Goal: Find specific page/section: Find specific page/section

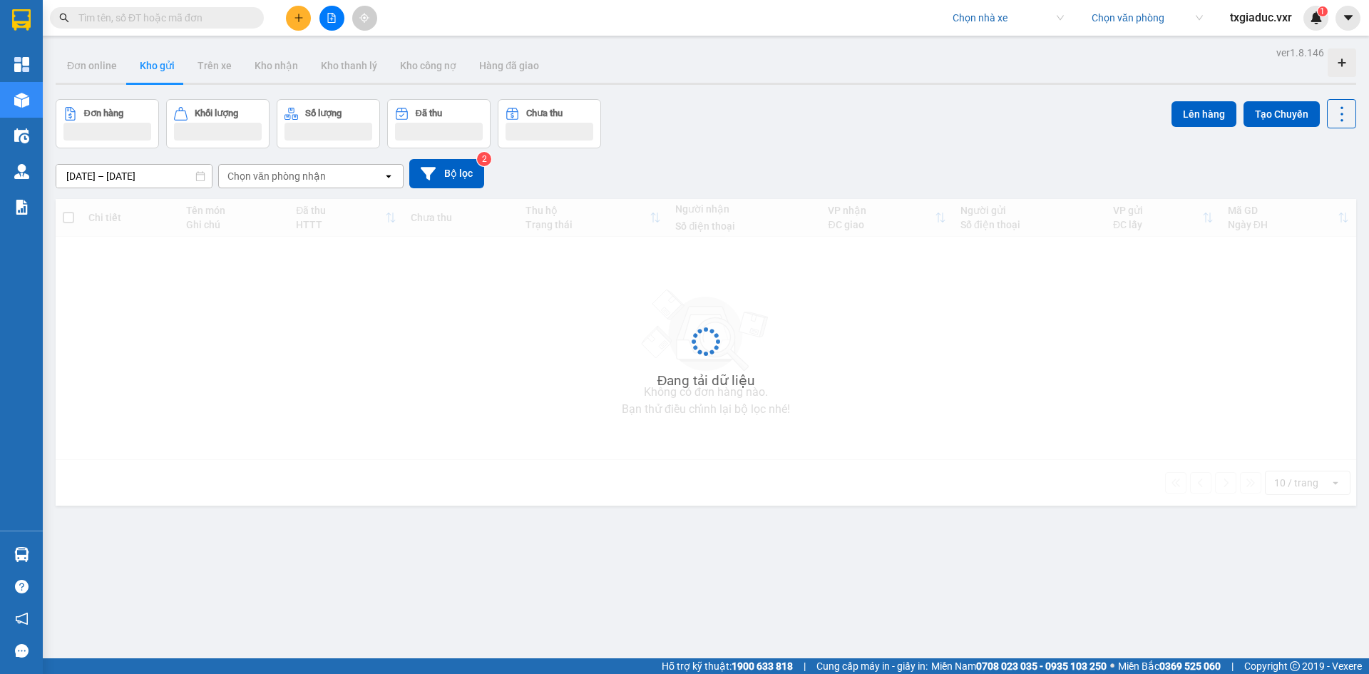
click at [990, 21] on input "search" at bounding box center [1003, 17] width 101 height 21
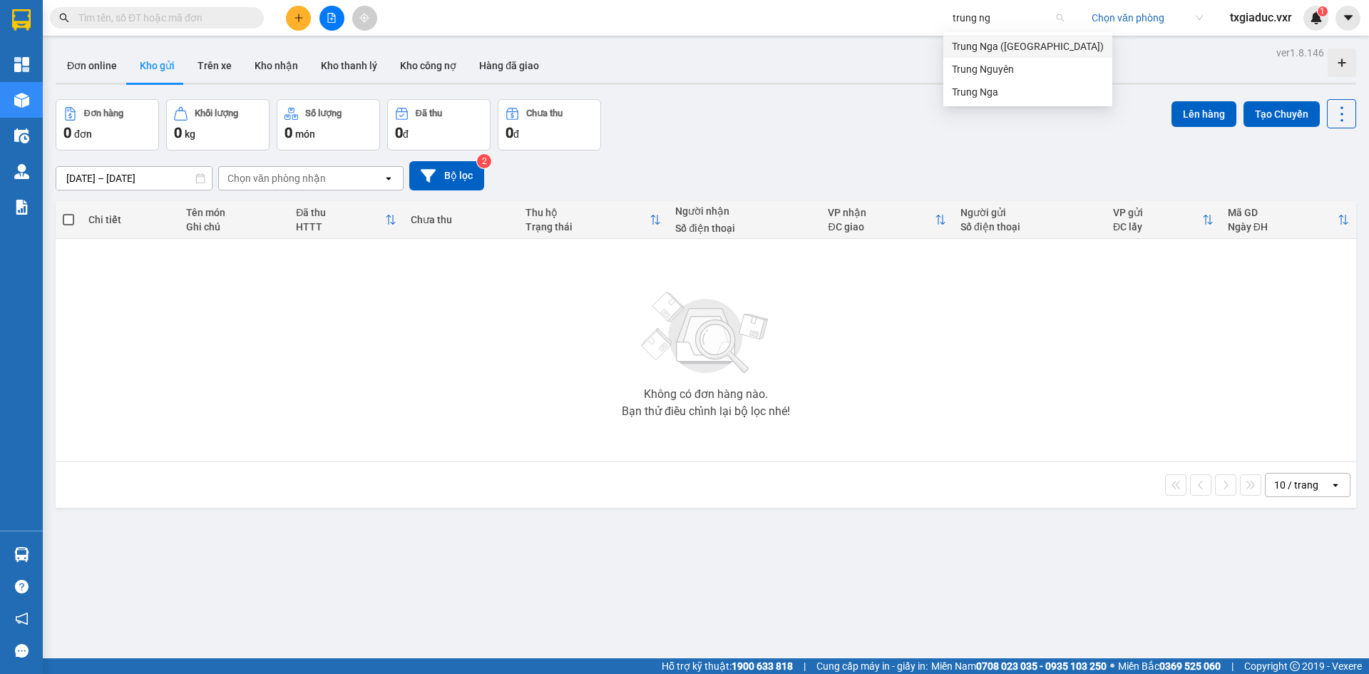
type input "trung nga"
click at [995, 63] on div "Trung Nga" at bounding box center [1028, 69] width 152 height 16
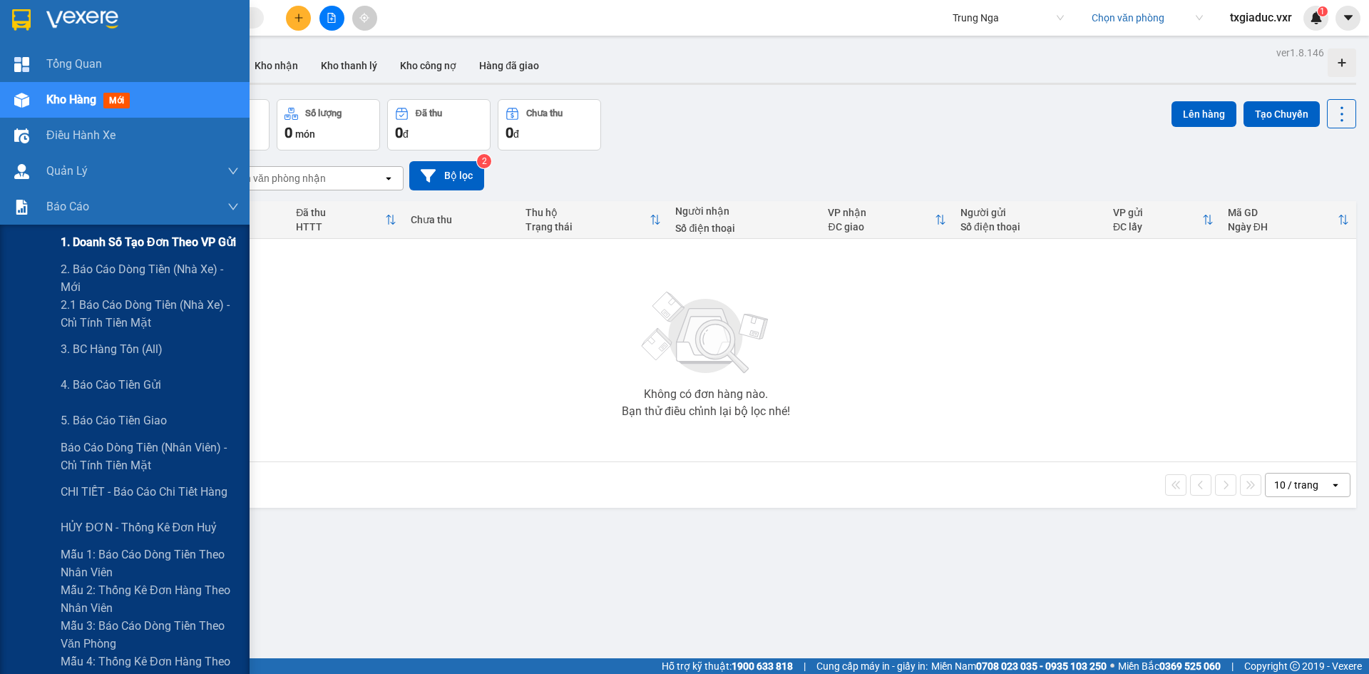
click at [140, 238] on span "1. Doanh số tạo đơn theo VP gửi" at bounding box center [148, 242] width 175 height 18
